Goal: Transaction & Acquisition: Purchase product/service

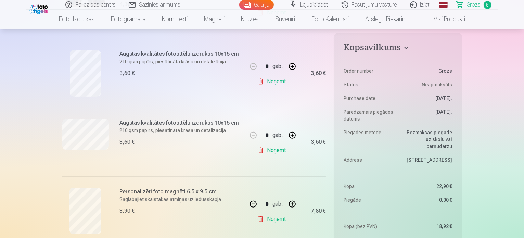
scroll to position [240, 0]
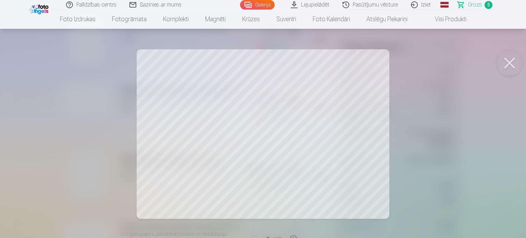
click at [500, 59] on button at bounding box center [508, 62] width 27 height 27
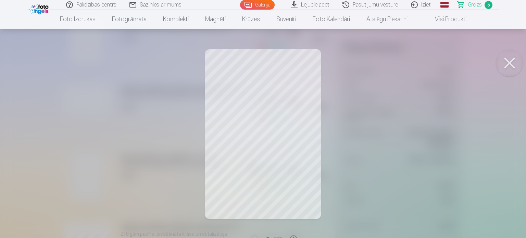
click at [514, 62] on button at bounding box center [508, 62] width 27 height 27
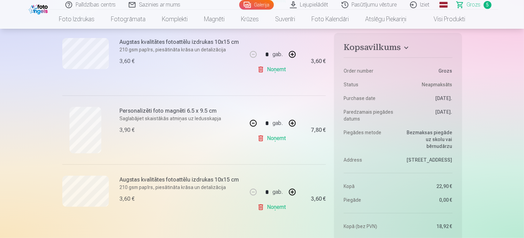
scroll to position [342, 0]
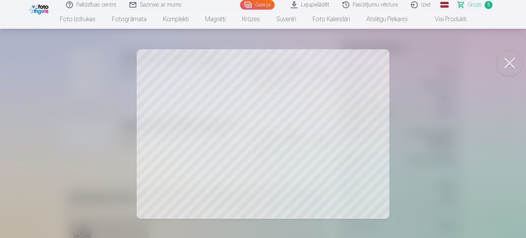
click at [512, 65] on button at bounding box center [508, 62] width 27 height 27
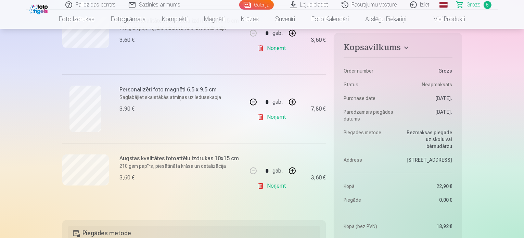
scroll to position [308, 0]
click at [278, 184] on link "Noņemt" at bounding box center [272, 185] width 31 height 14
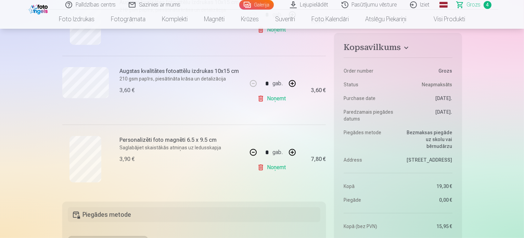
scroll to position [205, 0]
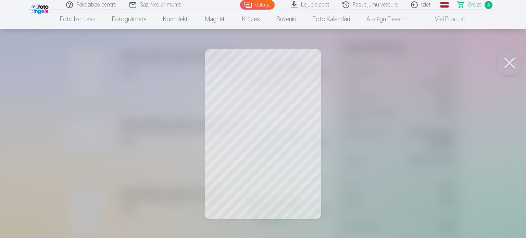
click at [514, 65] on button at bounding box center [508, 62] width 27 height 27
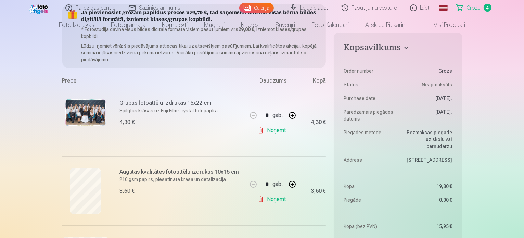
scroll to position [0, 0]
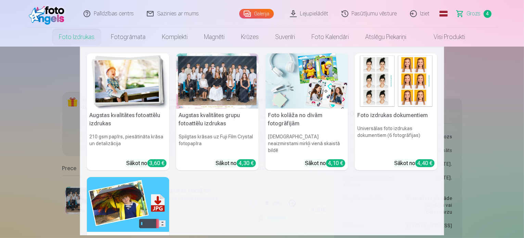
click at [71, 38] on link "Foto izdrukas" at bounding box center [77, 36] width 52 height 19
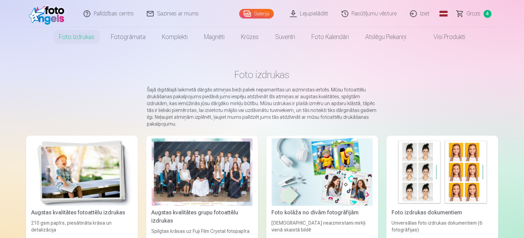
click at [209, 161] on div at bounding box center [202, 171] width 101 height 67
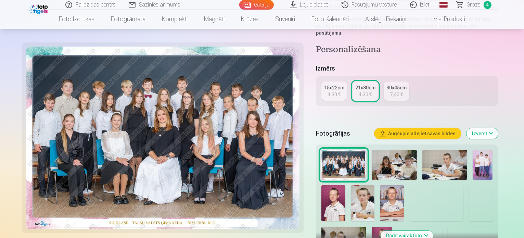
scroll to position [137, 0]
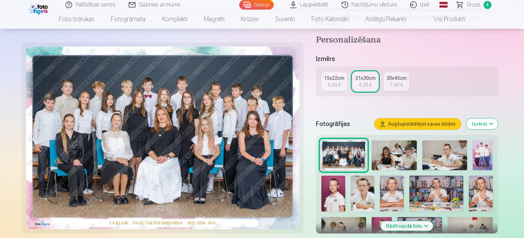
click at [345, 176] on img at bounding box center [333, 194] width 24 height 36
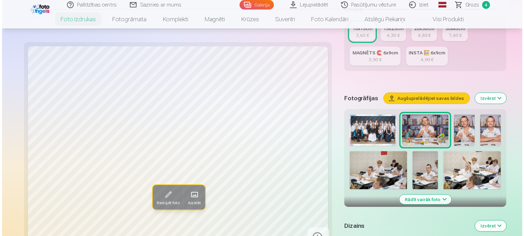
scroll to position [205, 0]
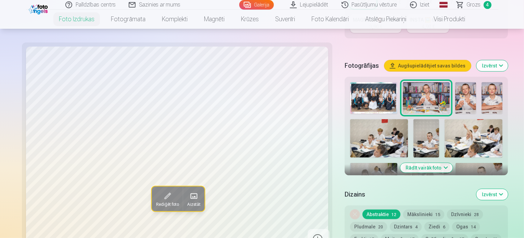
click at [502, 200] on img at bounding box center [491, 215] width 21 height 31
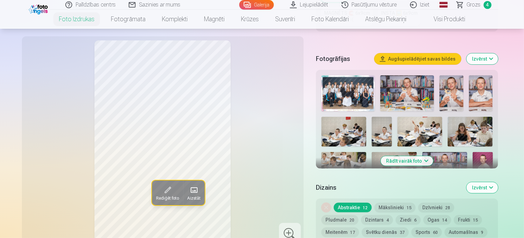
click at [439, 130] on div at bounding box center [407, 145] width 177 height 145
click at [473, 152] on img at bounding box center [483, 167] width 20 height 30
click at [360, 75] on img at bounding box center [348, 93] width 54 height 36
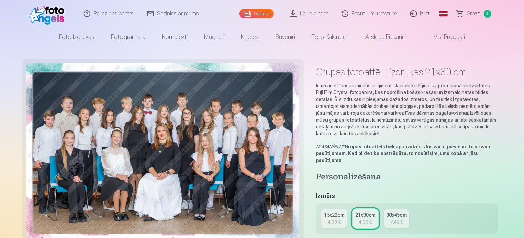
click at [477, 15] on span "Grozs" at bounding box center [474, 14] width 14 height 8
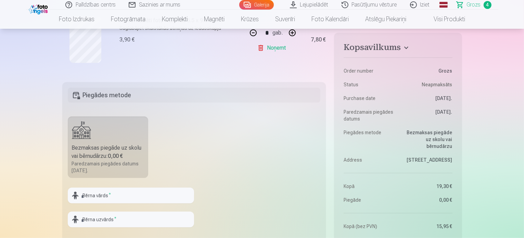
scroll to position [376, 0]
click at [109, 192] on input "text" at bounding box center [131, 196] width 126 height 16
type input "*****"
click at [104, 219] on input "text" at bounding box center [131, 219] width 126 height 16
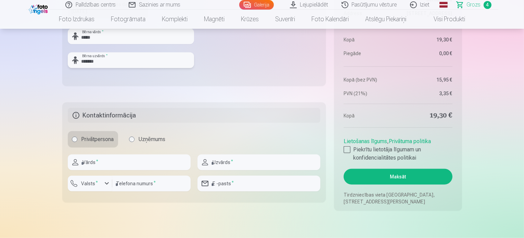
scroll to position [547, 0]
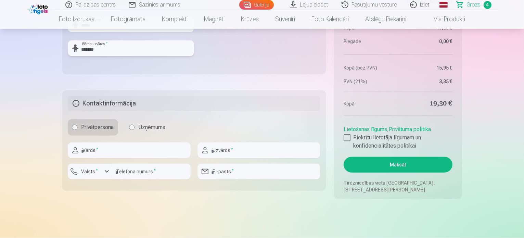
type input "*******"
click at [145, 154] on input "text" at bounding box center [129, 150] width 123 height 16
type input "*****"
type input "**********"
type input "********"
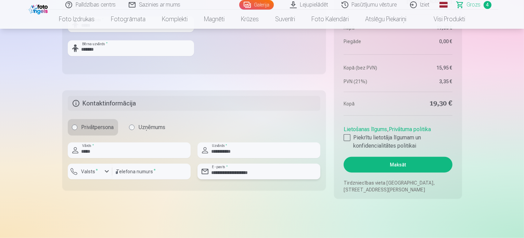
click at [237, 172] on input "**********" at bounding box center [258, 172] width 123 height 16
type input "**********"
click at [348, 136] on div at bounding box center [347, 137] width 7 height 7
click at [416, 163] on button "Maksāt" at bounding box center [398, 165] width 108 height 16
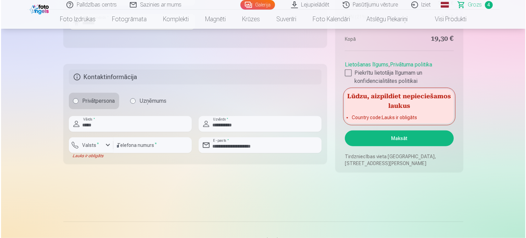
scroll to position [582, 0]
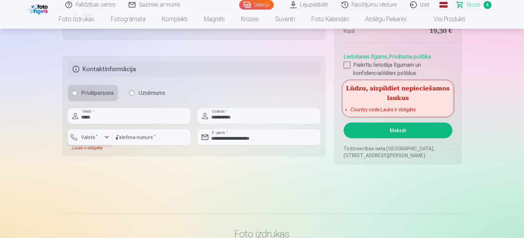
click at [106, 137] on div "button" at bounding box center [107, 137] width 8 height 8
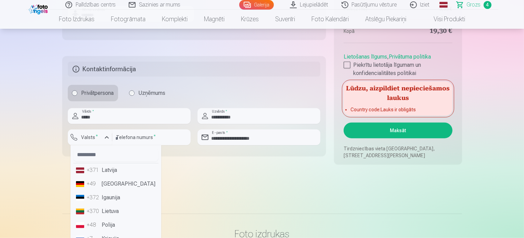
click at [105, 172] on li "+371 Latvija" at bounding box center [115, 170] width 85 height 14
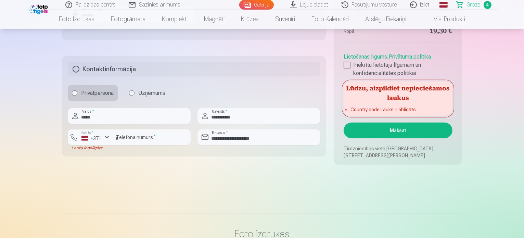
click at [386, 135] on button "Maksāt" at bounding box center [398, 130] width 108 height 16
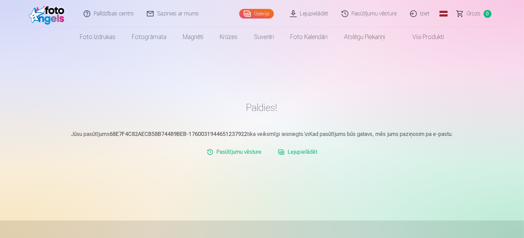
click at [299, 155] on link "Lejupielādēt" at bounding box center [297, 152] width 45 height 14
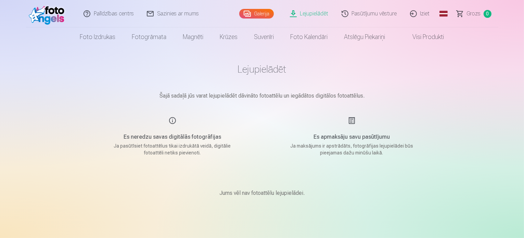
click at [427, 17] on link "Iziet" at bounding box center [420, 13] width 33 height 27
